Goal: Communication & Community: Answer question/provide support

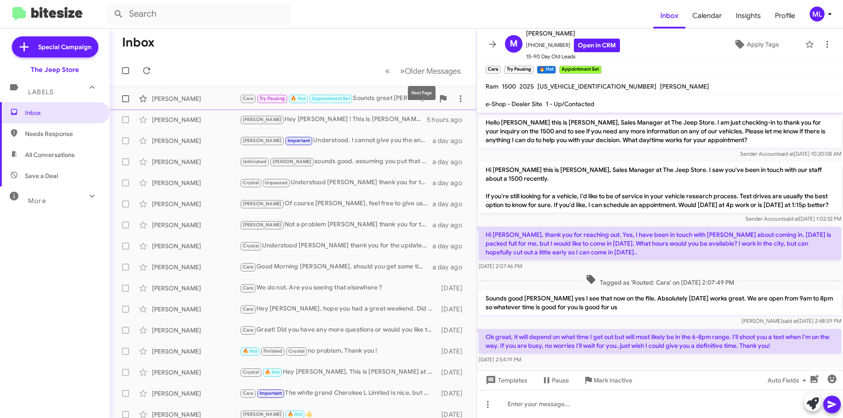
scroll to position [150, 0]
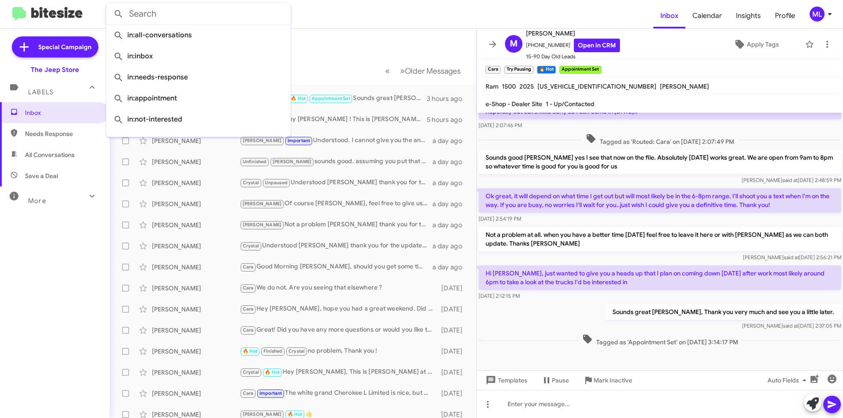
click at [175, 17] on input "text" at bounding box center [198, 14] width 184 height 21
paste input "[PHONE_NUMBER]"
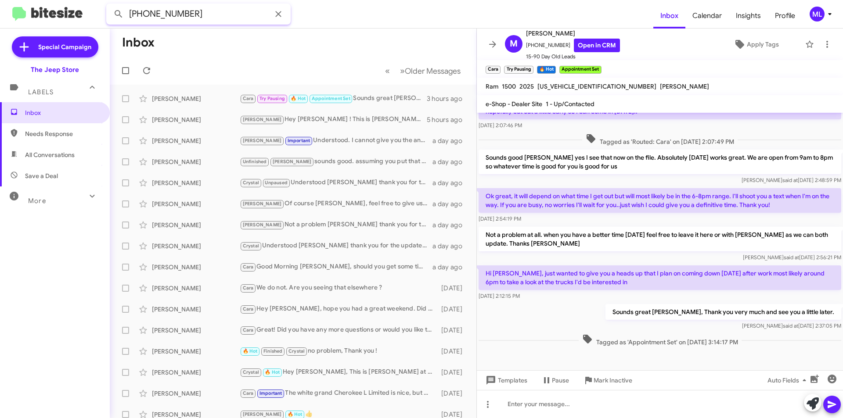
type input "[PHONE_NUMBER]"
click at [110, 5] on button at bounding box center [119, 14] width 18 height 18
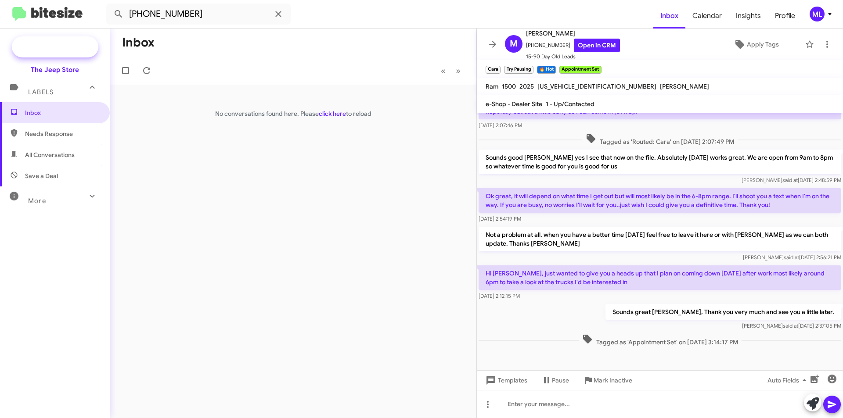
click at [60, 52] on span "Special Campaign" at bounding box center [55, 46] width 86 height 21
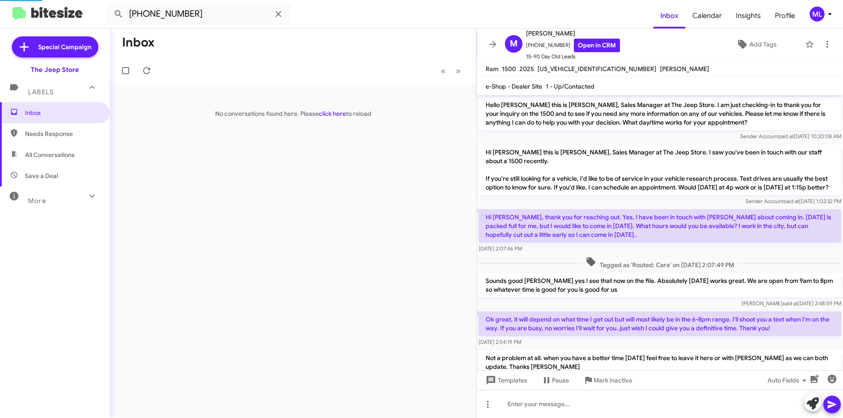
scroll to position [132, 0]
